Goal: Find specific page/section: Find specific page/section

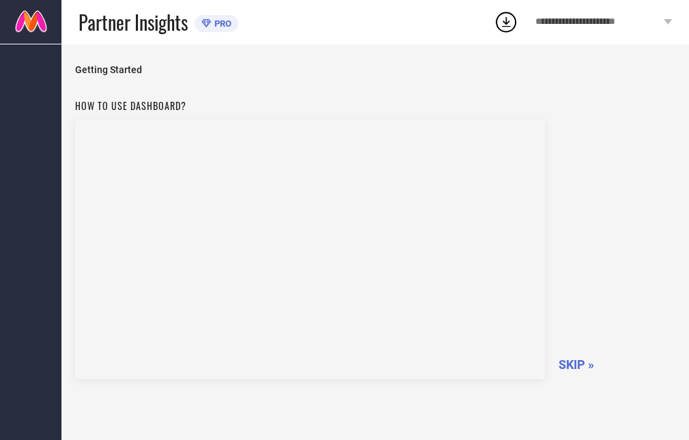
click at [581, 366] on span "SKIP »" at bounding box center [577, 364] width 36 height 14
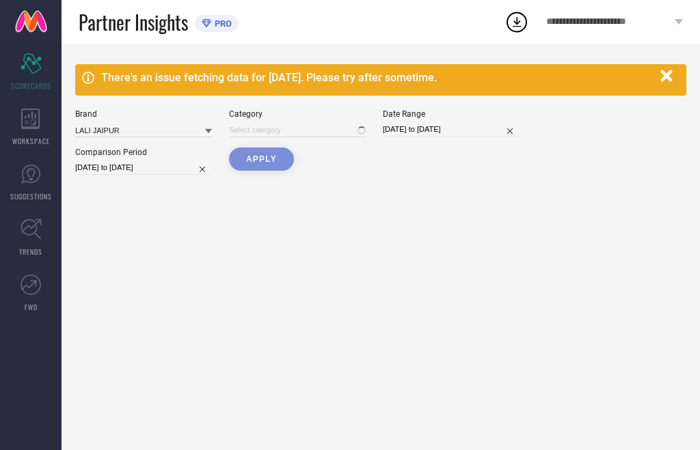
type input "All"
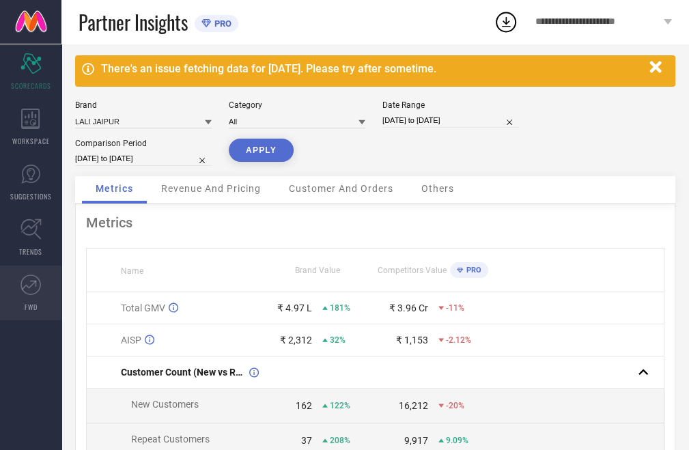
scroll to position [1, 0]
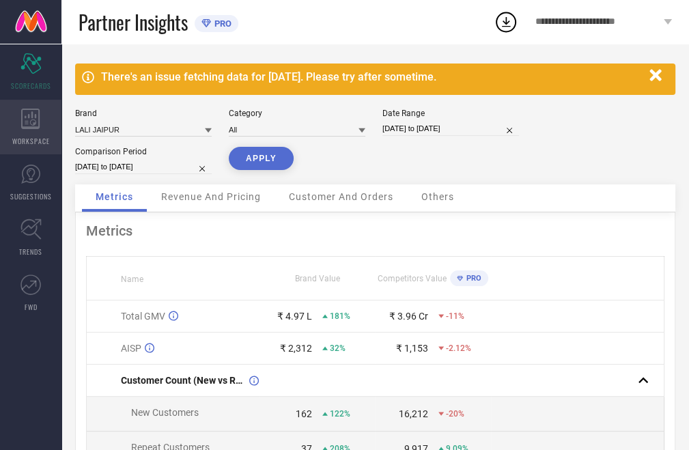
click at [33, 128] on icon at bounding box center [30, 119] width 18 height 20
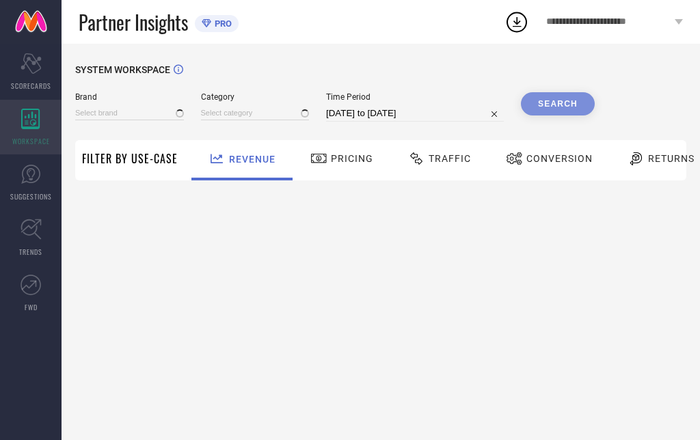
type input "LALI JAIPUR"
type input "All"
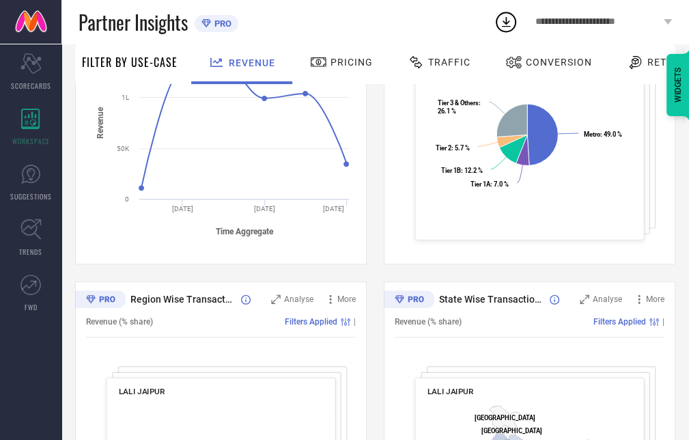
scroll to position [107, 0]
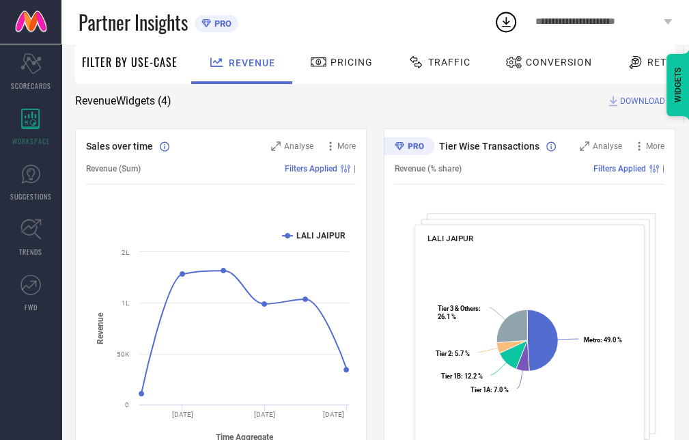
click at [648, 59] on div "WIDGETS" at bounding box center [658, 49] width 62 height 23
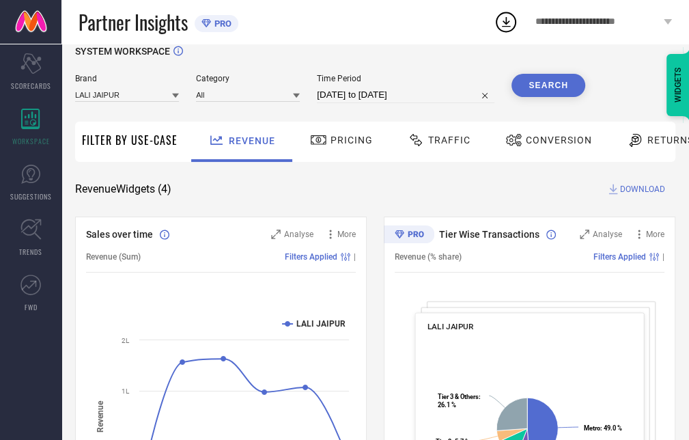
scroll to position [0, 0]
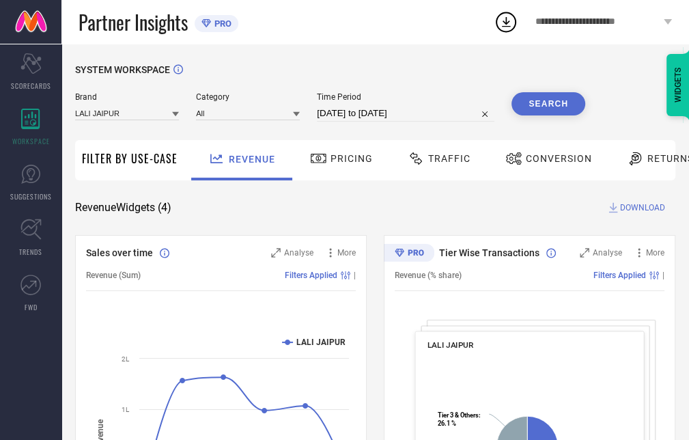
click at [265, 122] on div "Category All" at bounding box center [248, 106] width 104 height 29
click at [265, 117] on input at bounding box center [248, 113] width 104 height 14
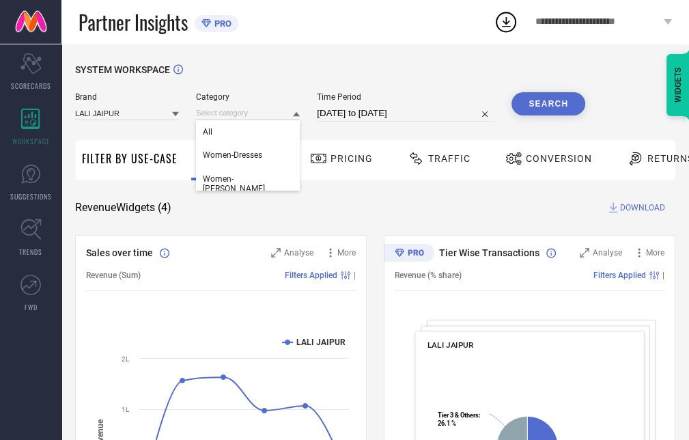
click at [292, 83] on div "SYSTEM WORKSPACE" at bounding box center [375, 78] width 601 height 28
